Goal: Check status

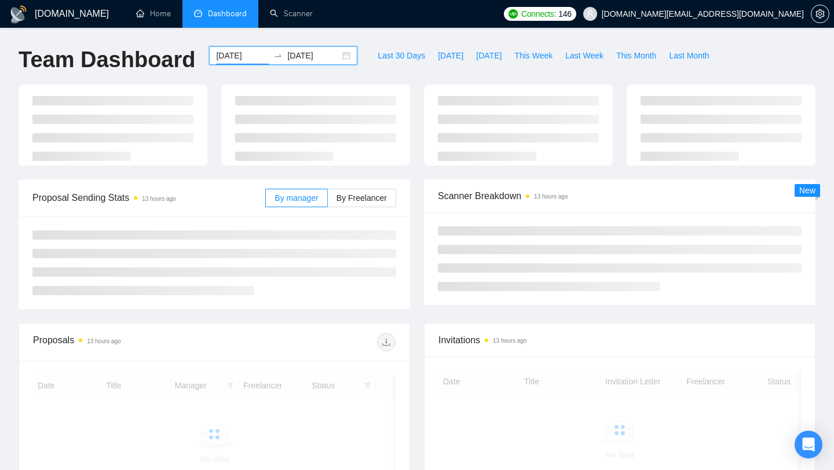
click at [336, 52] on div "[DATE] [DATE]" at bounding box center [283, 55] width 148 height 19
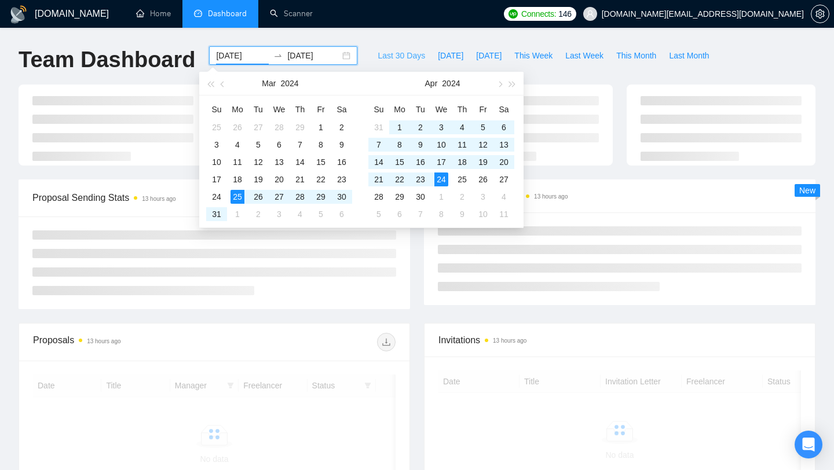
click at [378, 54] on span "Last 30 Days" at bounding box center [402, 55] width 48 height 13
type input "[DATE]"
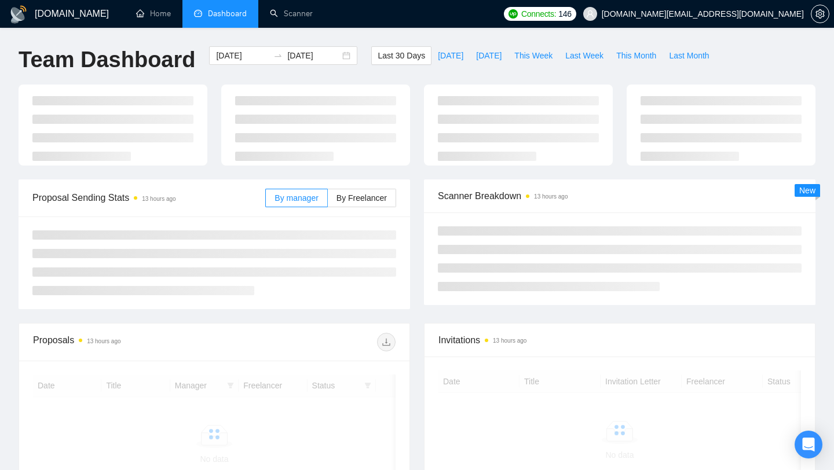
click at [378, 54] on span "Last 30 Days" at bounding box center [402, 55] width 48 height 13
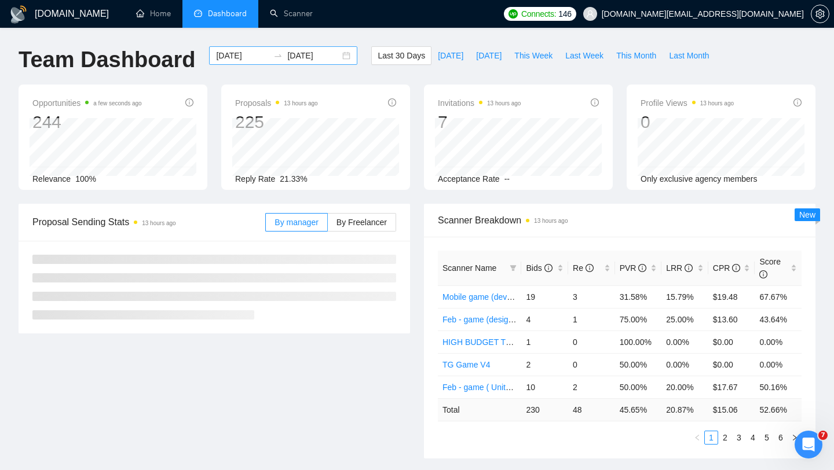
click at [338, 56] on div "[DATE] [DATE]" at bounding box center [283, 55] width 148 height 19
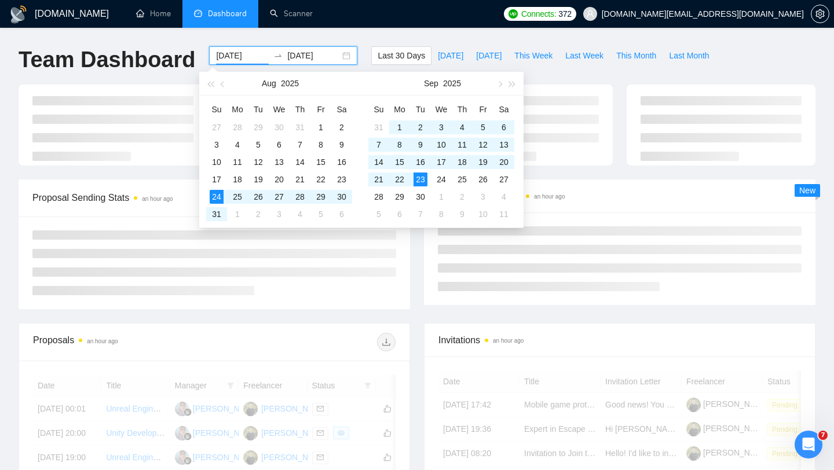
click at [338, 56] on div "[DATE] [DATE]" at bounding box center [283, 55] width 148 height 19
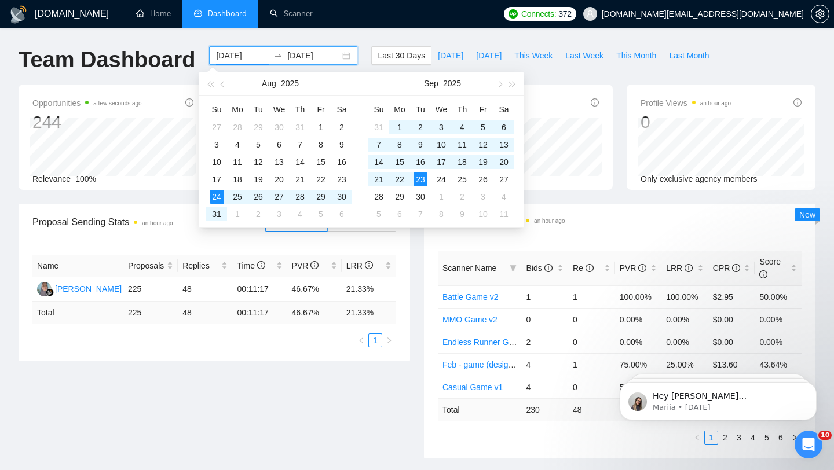
click at [338, 54] on div "[DATE] [DATE]" at bounding box center [283, 55] width 148 height 19
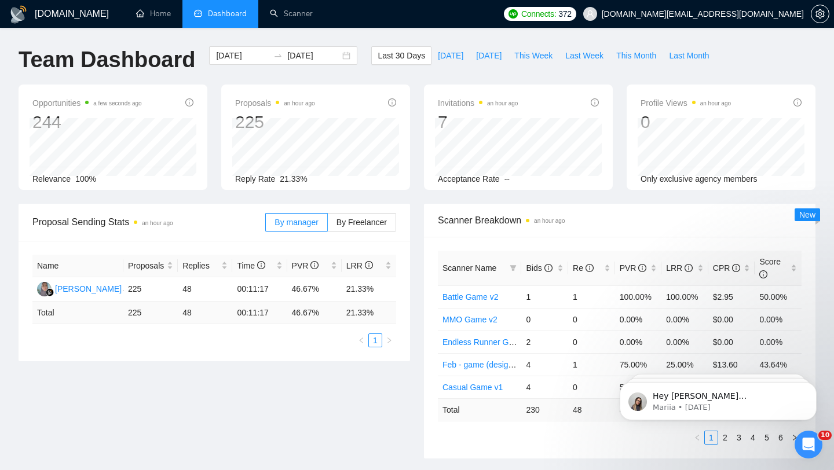
click at [343, 40] on div "[DOMAIN_NAME] Home Dashboard Scanner Connects: 372 [DOMAIN_NAME][EMAIL_ADDRESS]…" at bounding box center [417, 465] width 834 height 931
click at [338, 53] on div "[DATE] [DATE]" at bounding box center [283, 55] width 148 height 19
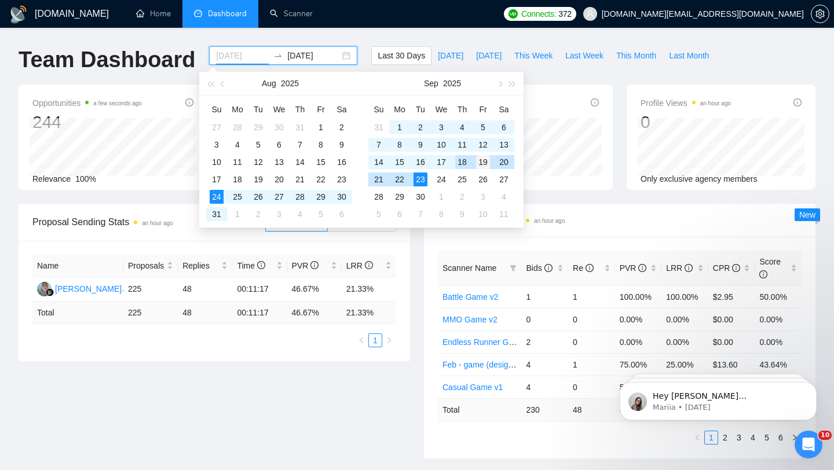
type input "[DATE]"
click at [485, 162] on div "19" at bounding box center [483, 162] width 14 height 14
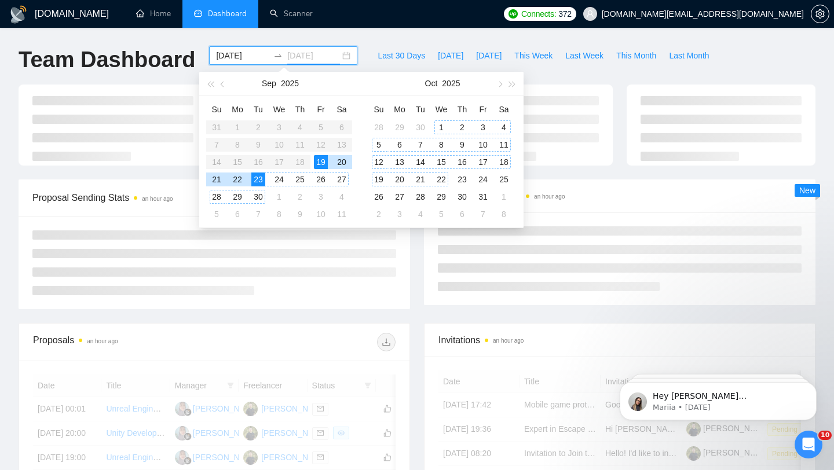
type input "[DATE]"
click at [412, 267] on div "Proposal Sending Stats an hour ago By manager By Freelancer" at bounding box center [215, 245] width 406 height 130
